Goal: Transaction & Acquisition: Obtain resource

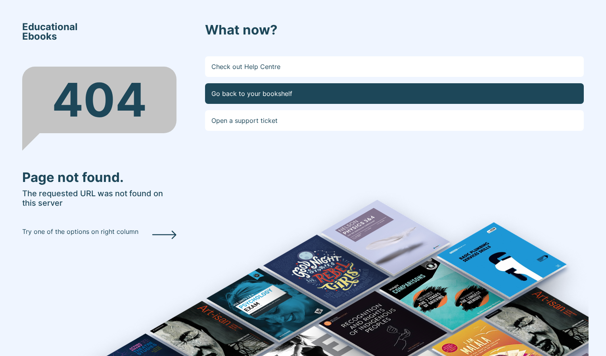
click at [306, 96] on link "Go back to your bookshelf" at bounding box center [394, 93] width 379 height 21
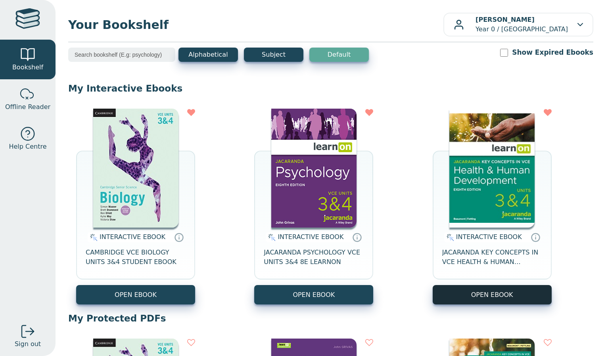
click at [479, 301] on button "OPEN EBOOK" at bounding box center [492, 294] width 119 height 19
